Goal: Check status

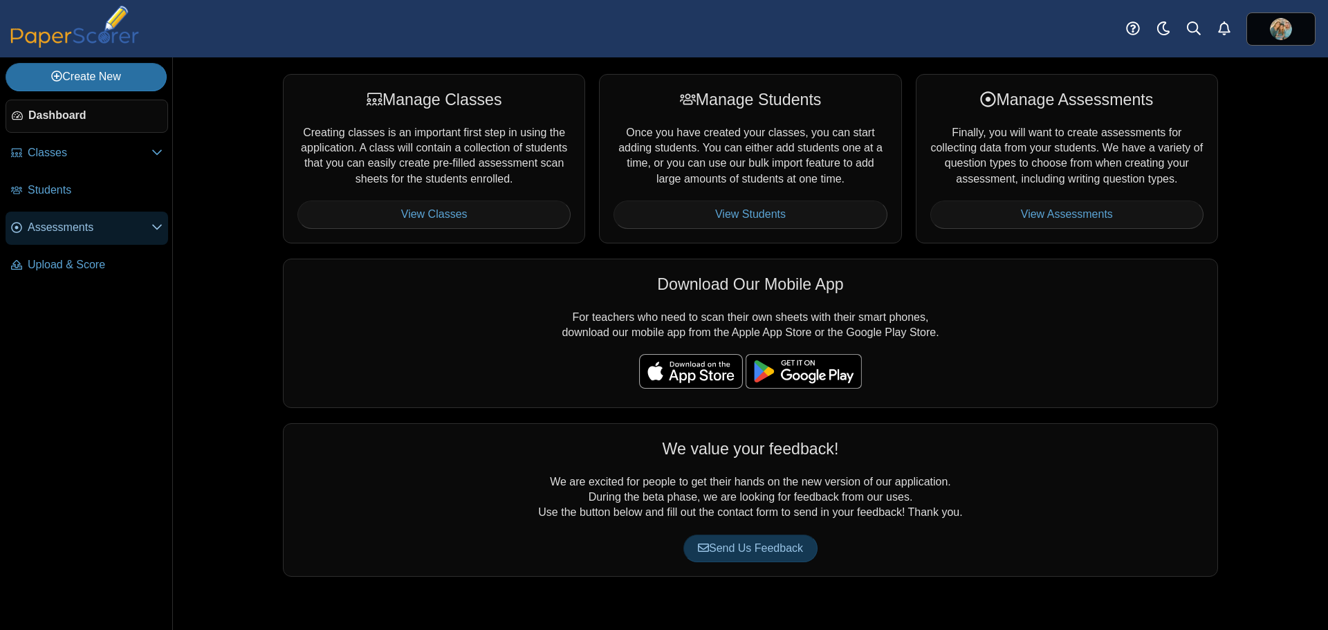
click at [79, 233] on span "Assessments" at bounding box center [90, 227] width 124 height 15
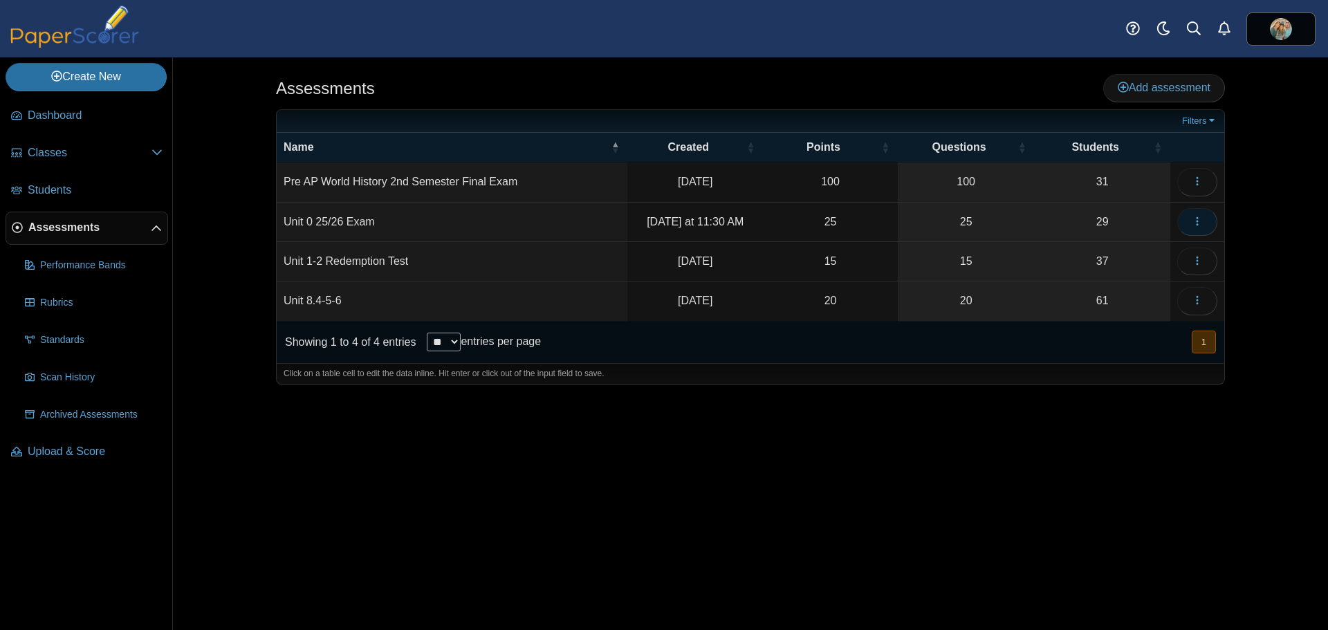
click at [1188, 220] on button "button" at bounding box center [1197, 222] width 40 height 28
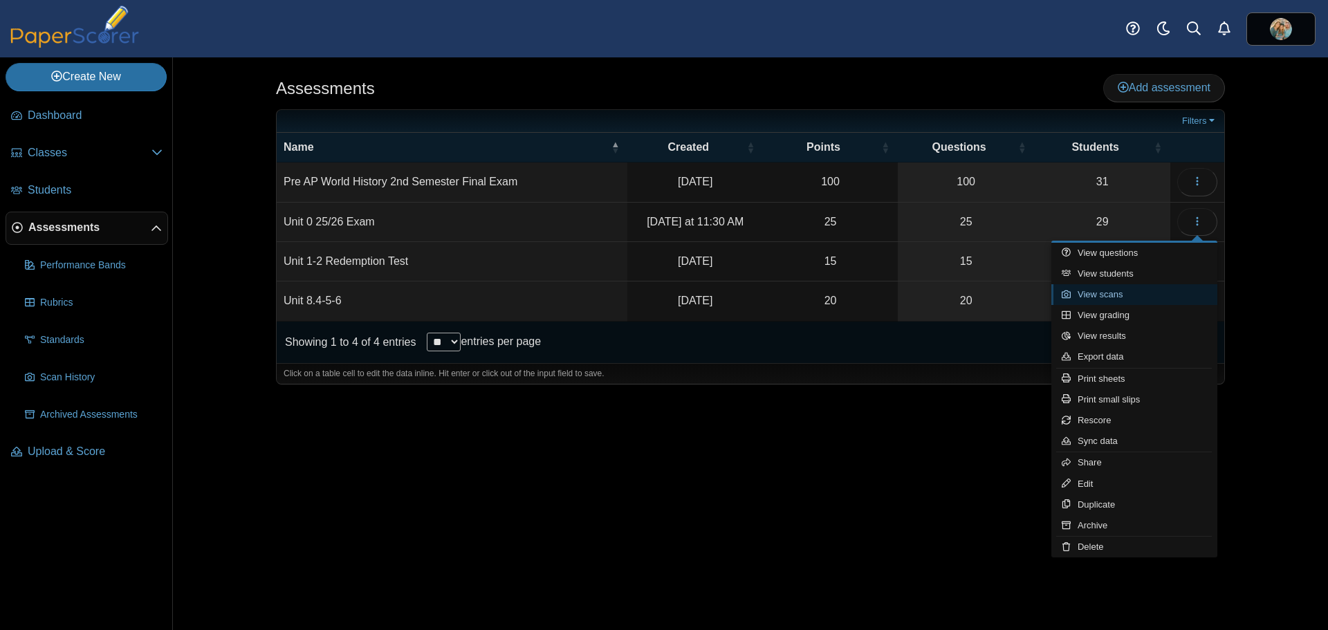
click at [1107, 292] on link "View scans" at bounding box center [1135, 294] width 166 height 21
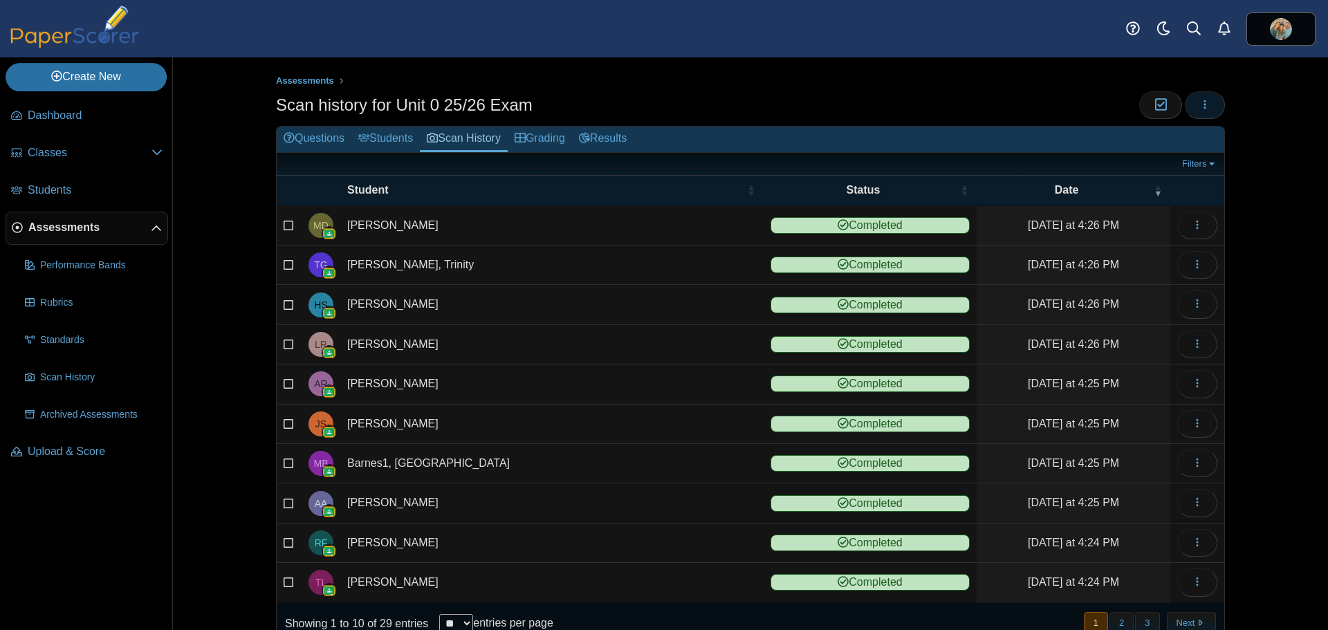
click at [1204, 101] on icon "button" at bounding box center [1205, 104] width 11 height 11
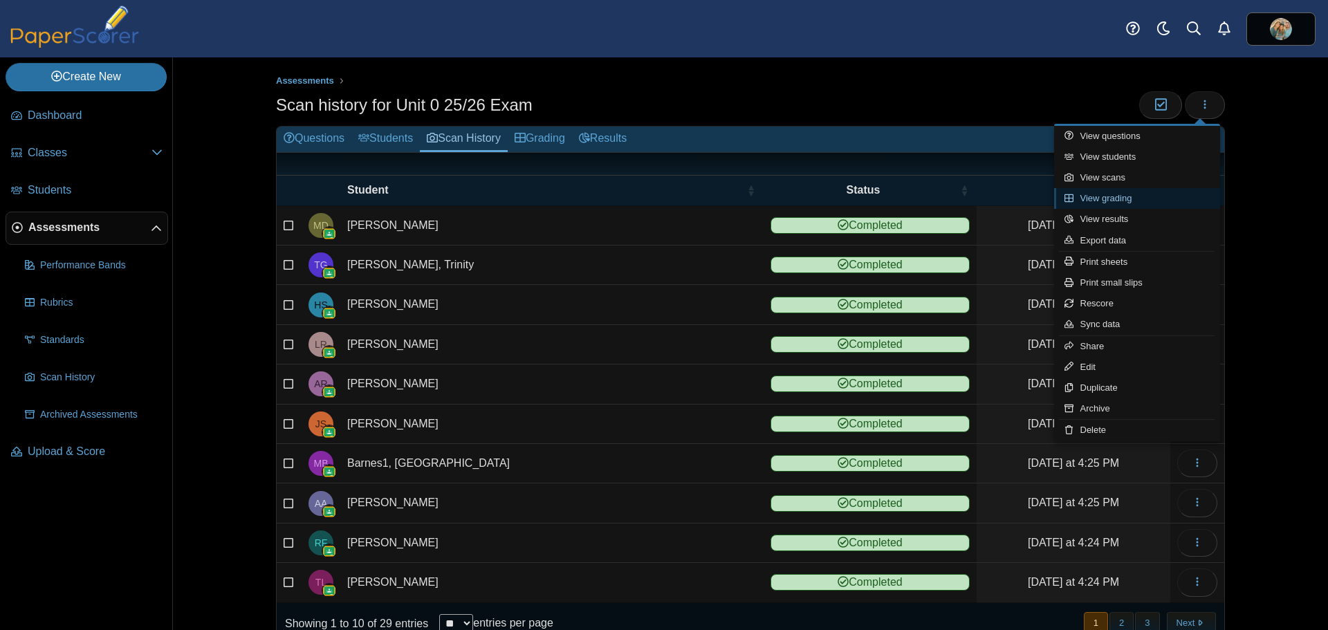
click at [1108, 203] on link "View grading" at bounding box center [1137, 198] width 166 height 21
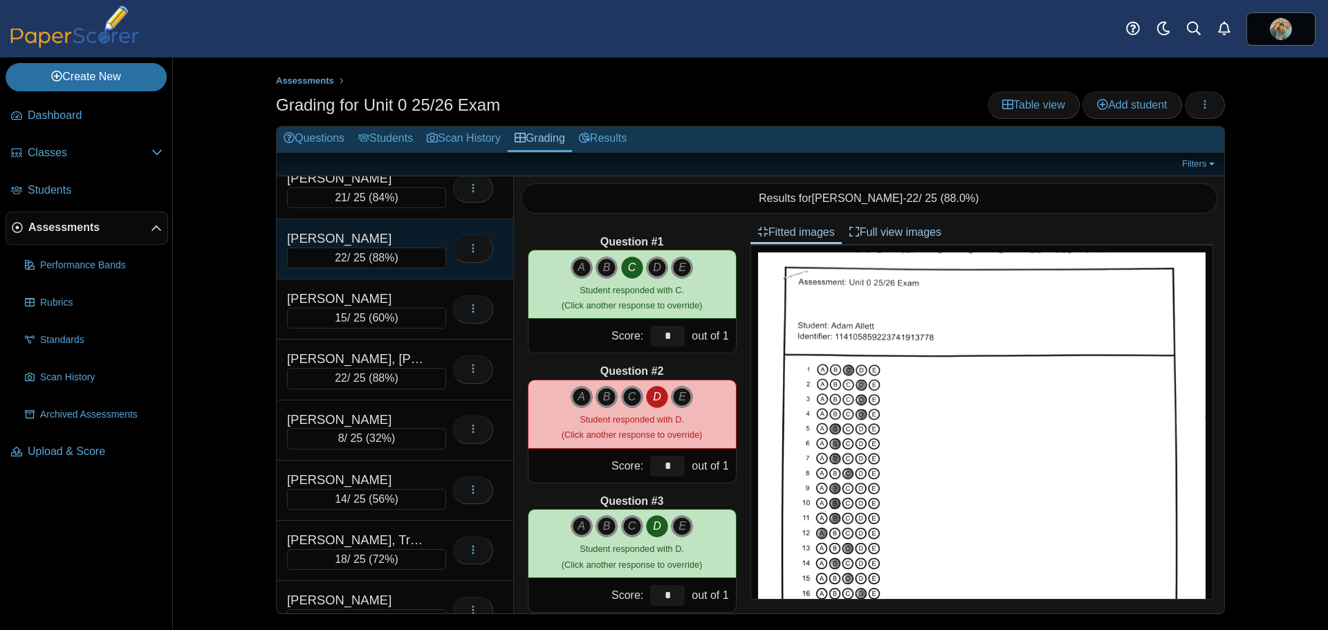
scroll to position [138, 0]
